Goal: Transaction & Acquisition: Purchase product/service

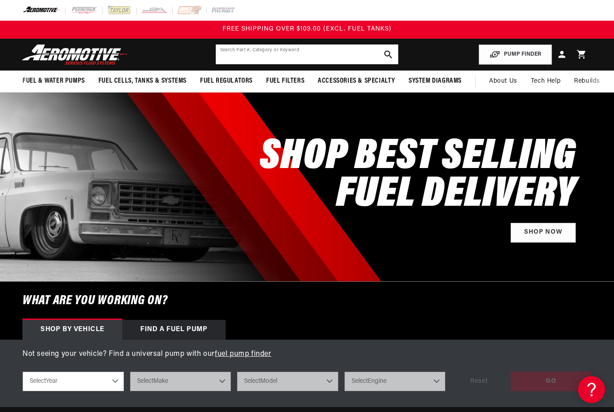
click at [336, 52] on input "text" at bounding box center [307, 54] width 183 height 20
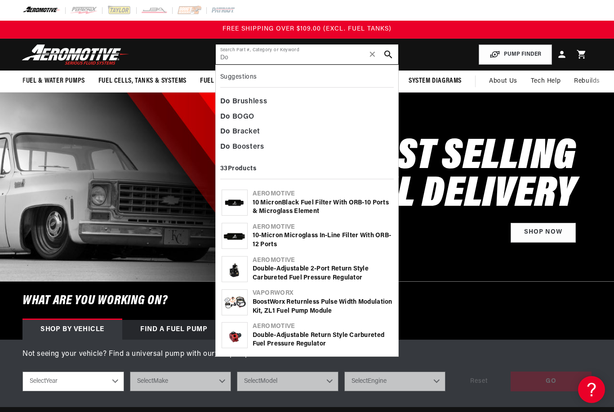
type input "D"
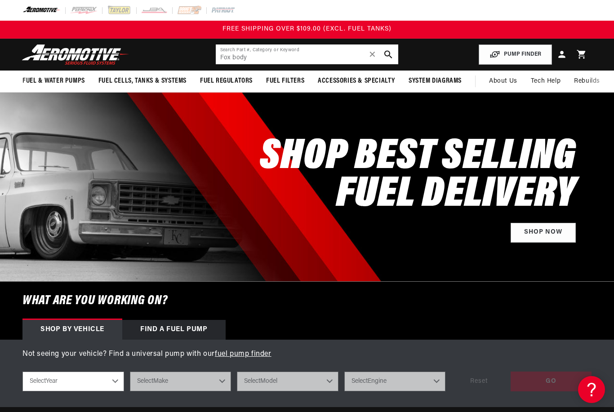
type input "Fox body"
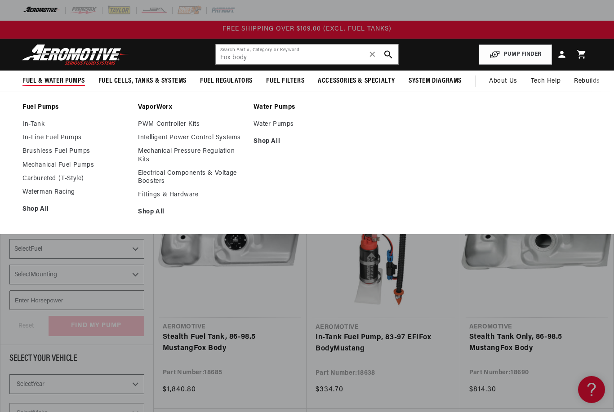
click at [293, 92] on div "Fuel Pumps In-Tank In-Line Fuel Pumps Brushless Fuel Pumps Shop All Shop All Sh…" at bounding box center [307, 162] width 614 height 143
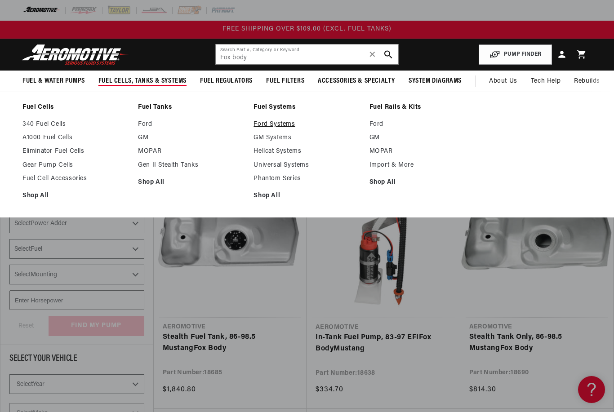
click at [282, 121] on link "Ford Systems" at bounding box center [307, 124] width 107 height 8
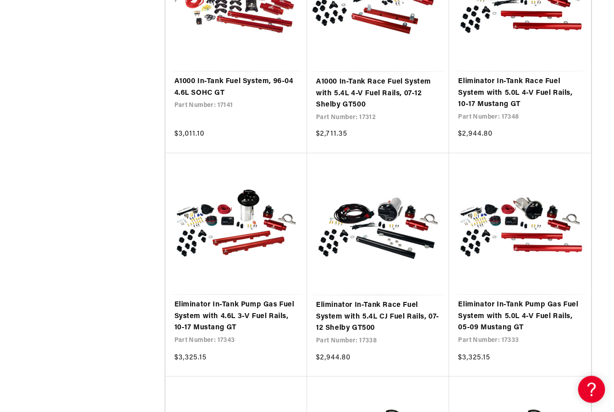
scroll to position [529, 0]
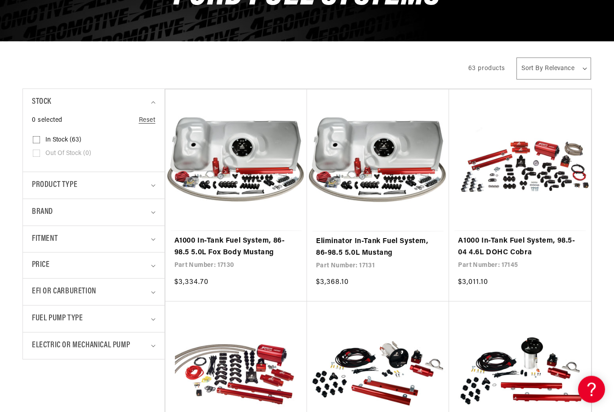
scroll to position [142, 0]
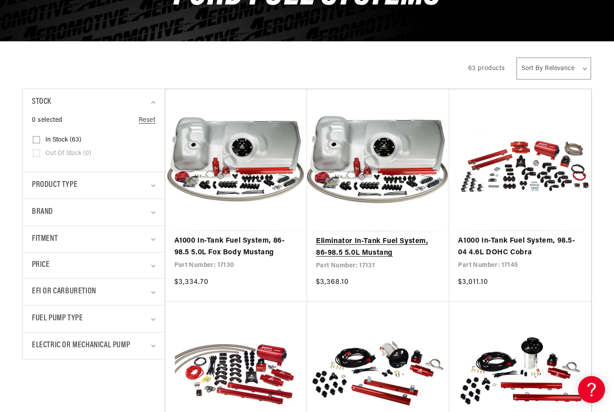
click at [378, 236] on link "Eliminator In-Tank Fuel System, 86-98.5 5.0L Mustang" at bounding box center [378, 247] width 124 height 23
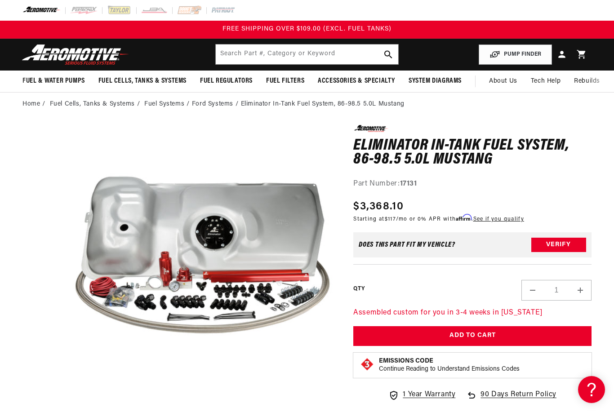
scroll to position [0, 0]
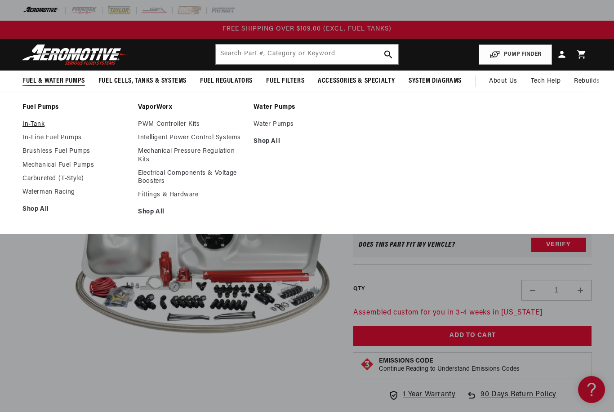
click at [43, 126] on link "In-Tank" at bounding box center [75, 124] width 107 height 8
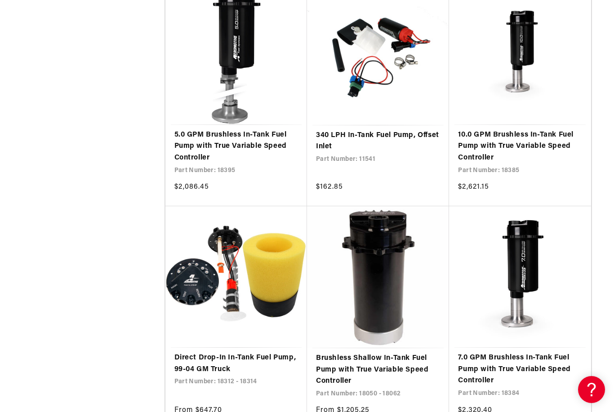
scroll to position [924, 0]
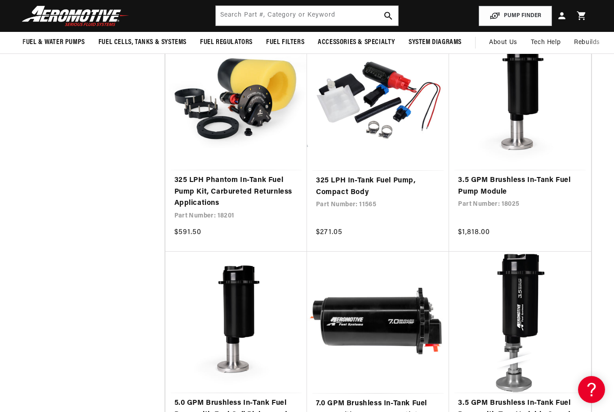
scroll to position [1729, 0]
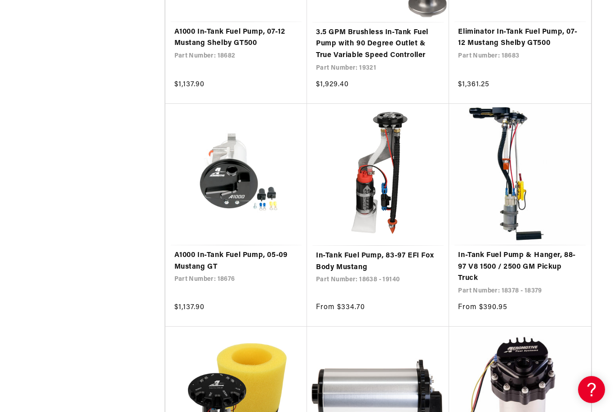
scroll to position [4984, 0]
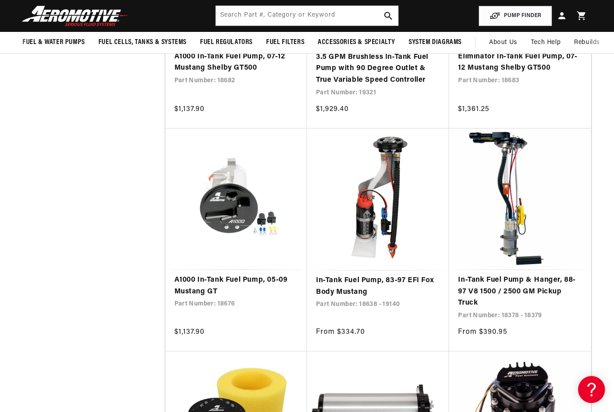
scroll to position [4936, 0]
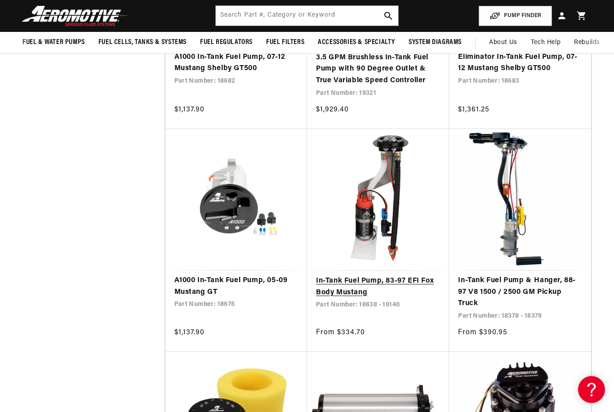
click at [351, 276] on link "In-Tank Fuel Pump, 83-97 EFI Fox Body Mustang" at bounding box center [378, 287] width 124 height 23
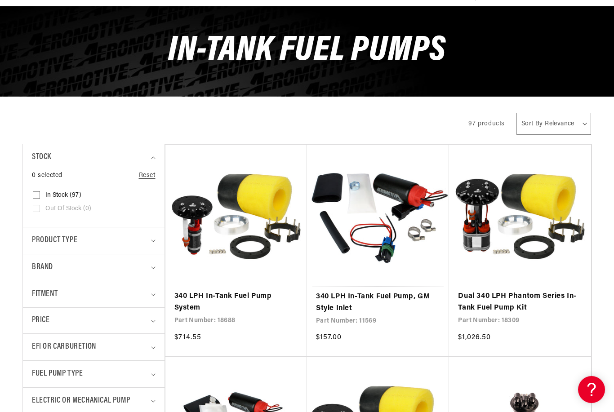
scroll to position [93, 0]
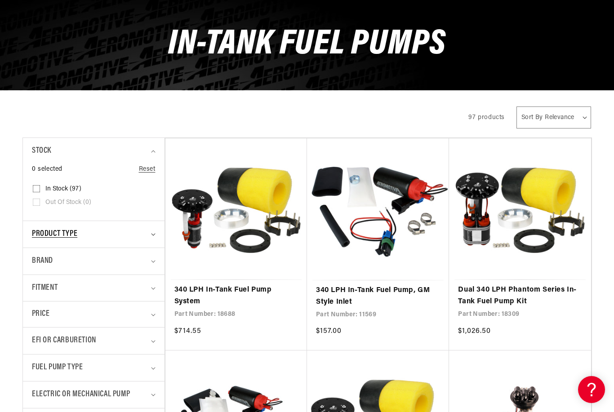
click at [144, 231] on div "Product type" at bounding box center [90, 234] width 116 height 13
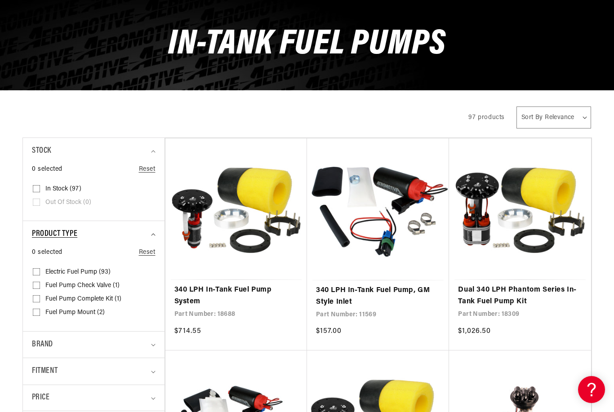
click at [152, 229] on summary "Product type" at bounding box center [94, 234] width 124 height 27
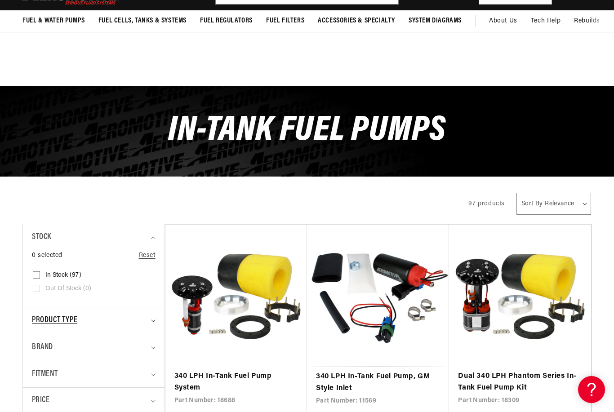
scroll to position [0, 0]
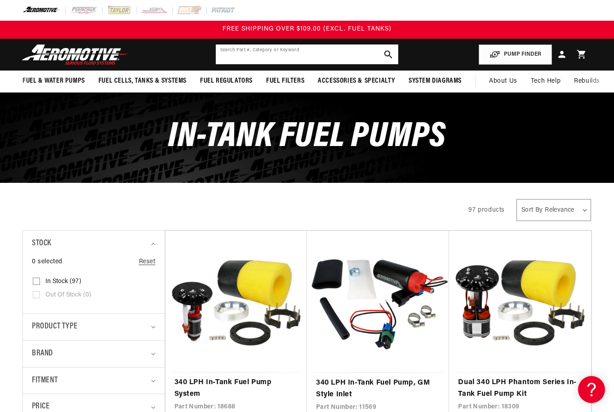
click at [276, 54] on input "text" at bounding box center [307, 54] width 183 height 20
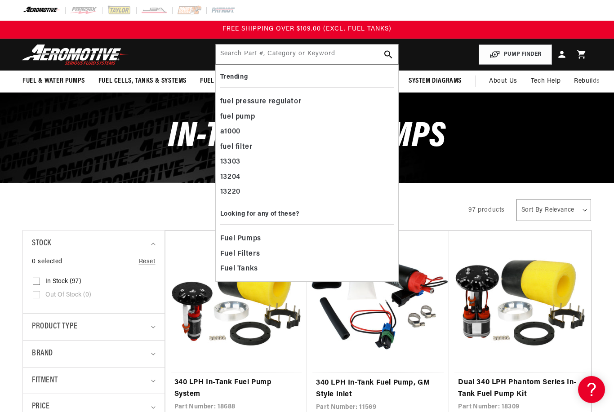
click at [185, 206] on div "All Products" at bounding box center [237, 208] width 430 height 25
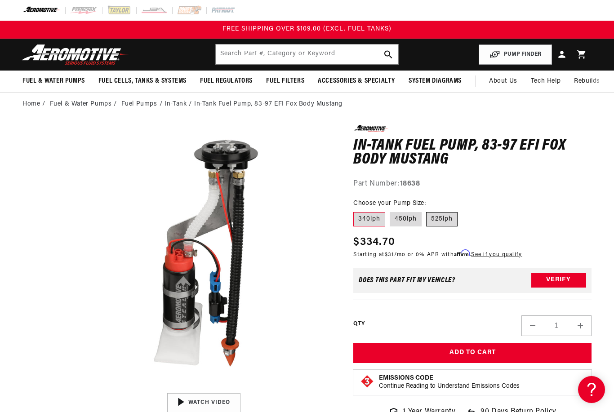
click at [439, 222] on label "525lph" at bounding box center [441, 219] width 31 height 14
click at [427, 211] on input "525lph" at bounding box center [426, 210] width 0 height 0
radio input "true"
click at [375, 219] on label "340lph" at bounding box center [369, 219] width 32 height 14
click at [356, 211] on input "340lph" at bounding box center [356, 210] width 0 height 0
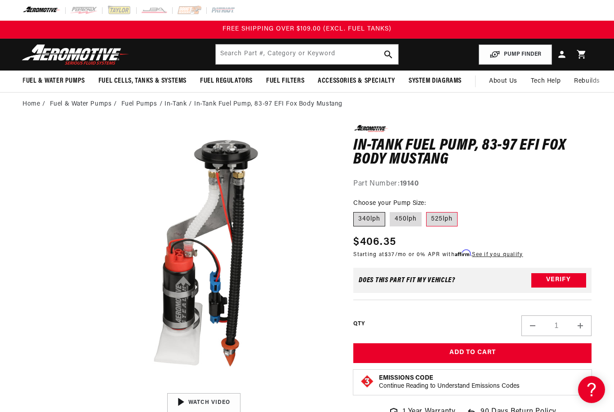
radio input "true"
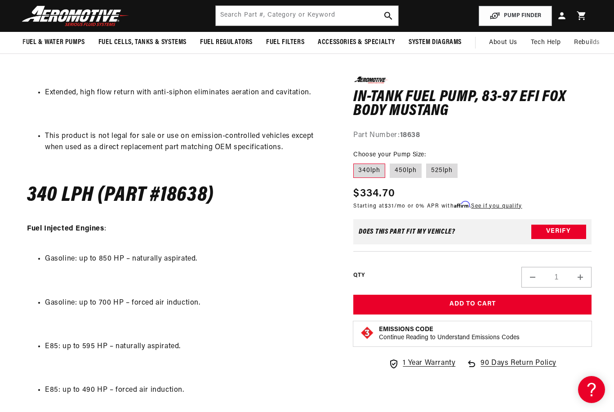
scroll to position [701, 0]
